Goal: Find specific page/section: Find specific page/section

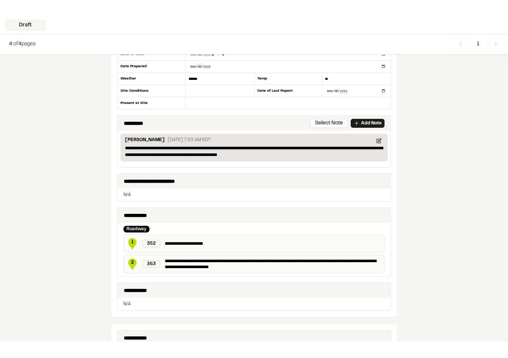
scroll to position [76, 0]
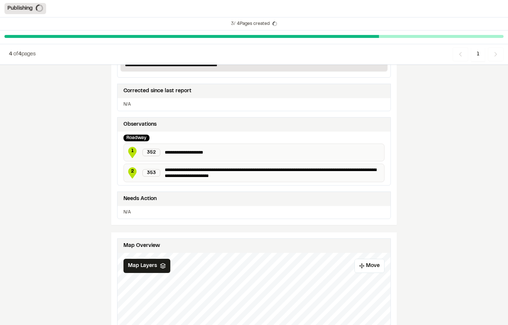
scroll to position [177, 0]
